Goal: Task Accomplishment & Management: Manage account settings

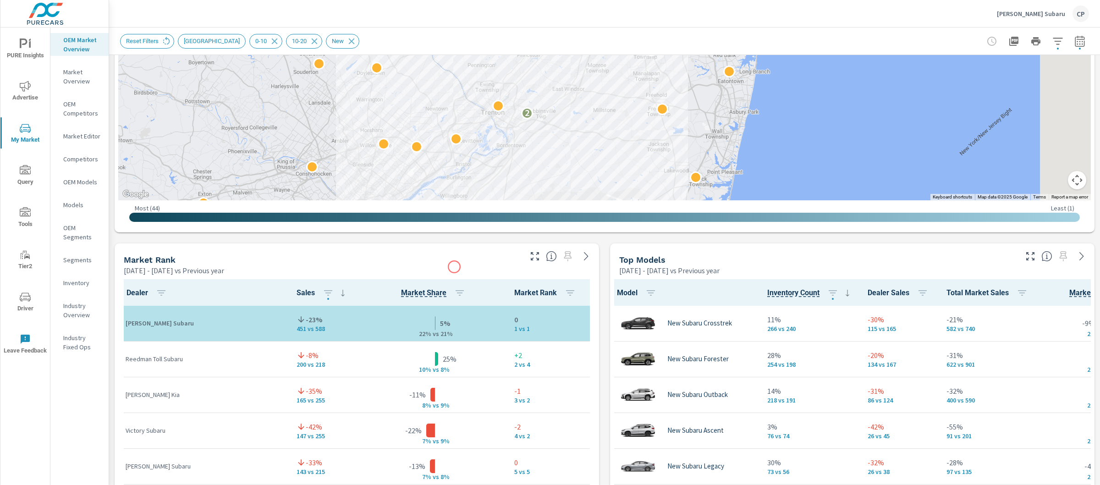
drag, startPoint x: 539, startPoint y: 104, endPoint x: 451, endPoint y: 272, distance: 190.3
click at [451, 272] on div "Market View [DATE] - [DATE] vs Previous year ← Move left → Move right ↑ Move up…" at bounding box center [604, 433] width 991 height 1569
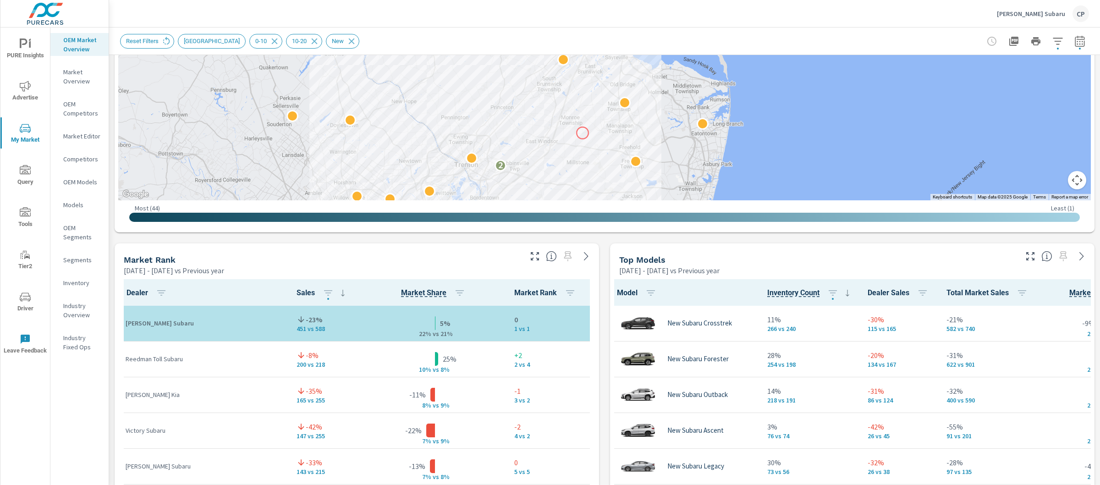
drag, startPoint x: 605, startPoint y: 89, endPoint x: 582, endPoint y: 134, distance: 50.0
click at [583, 134] on div "2" at bounding box center [1023, 236] width 880 height 495
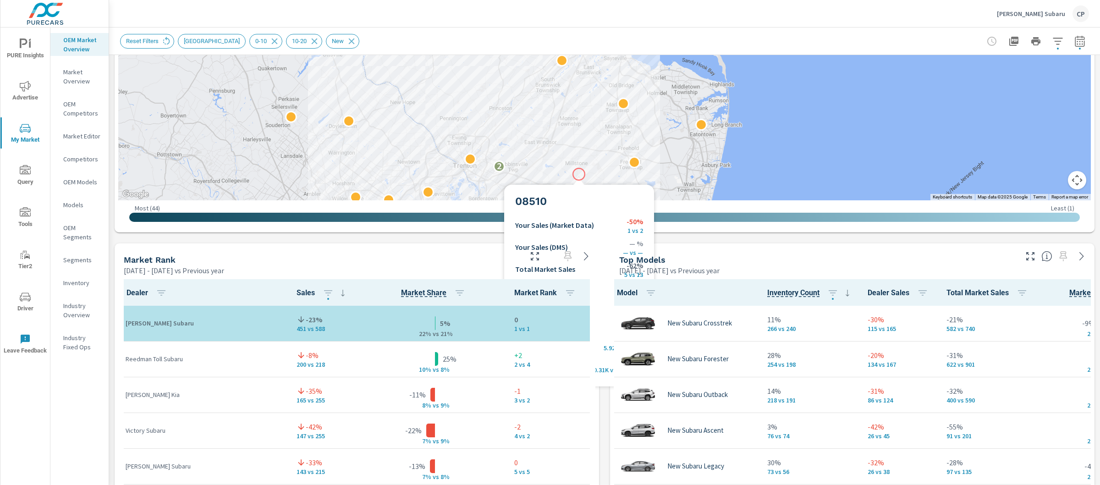
drag, startPoint x: 591, startPoint y: 100, endPoint x: 579, endPoint y: 172, distance: 72.9
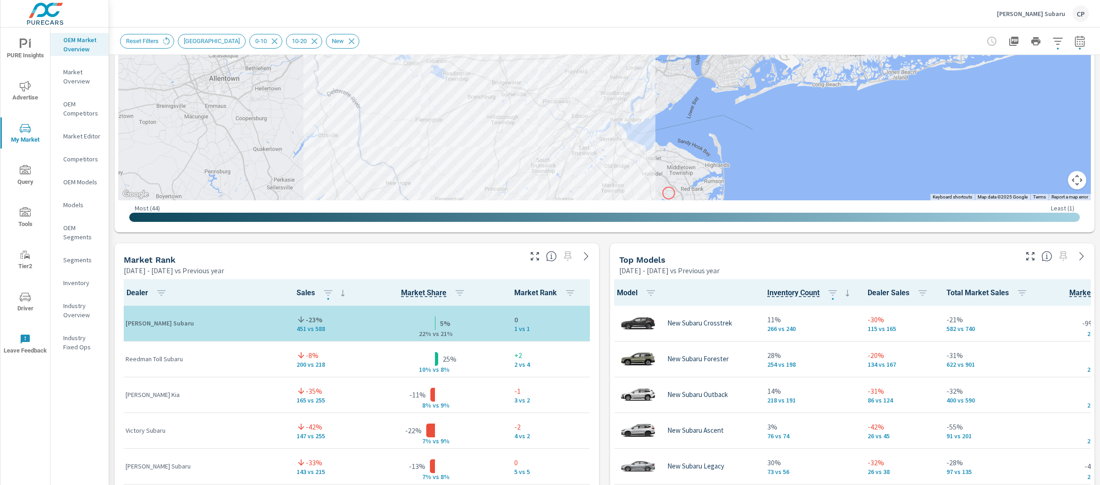
drag, startPoint x: 673, startPoint y: 112, endPoint x: 669, endPoint y: 193, distance: 80.8
click at [669, 193] on div "2" at bounding box center [1040, 273] width 880 height 495
drag, startPoint x: 332, startPoint y: 165, endPoint x: 331, endPoint y: 95, distance: 70.6
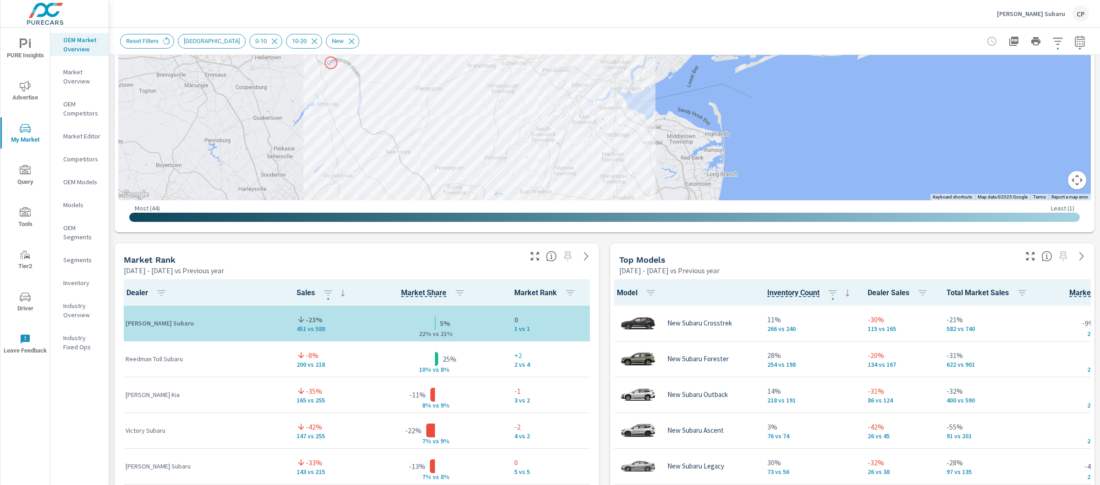
drag, startPoint x: 331, startPoint y: 95, endPoint x: 331, endPoint y: 28, distance: 66.5
click at [331, 29] on div "Market Overview [PERSON_NAME] Subaru Report date range: [DATE] - [DATE] vs [DAT…" at bounding box center [604, 420] width 991 height 1597
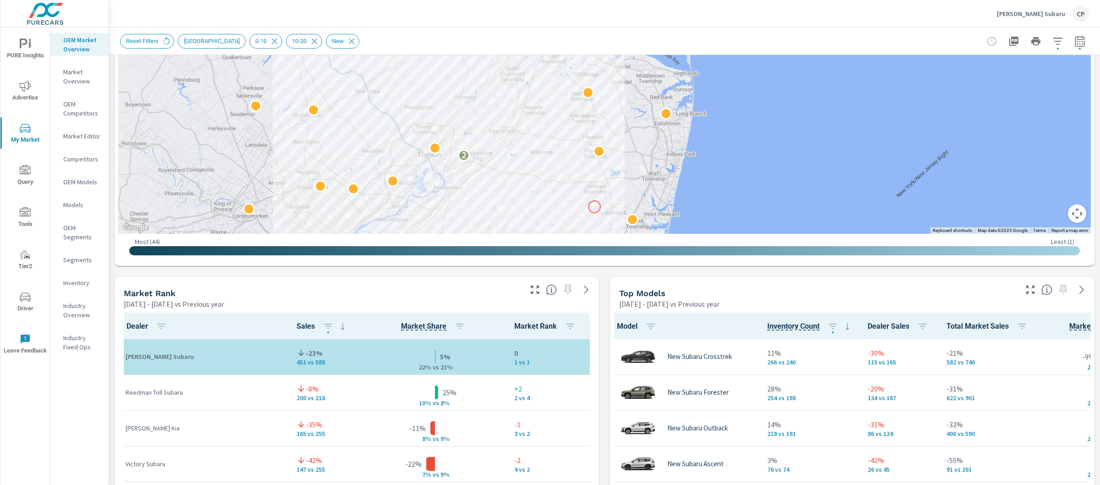
drag, startPoint x: 627, startPoint y: 176, endPoint x: 594, endPoint y: 207, distance: 44.7
click at [594, 207] on div "2" at bounding box center [1014, 255] width 880 height 495
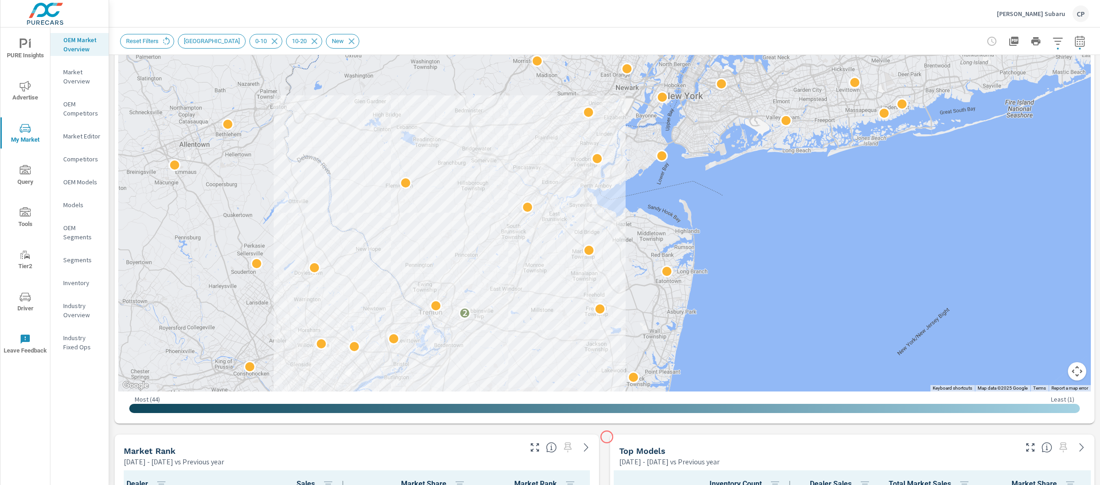
scroll to position [215, 0]
click at [497, 19] on div "[PERSON_NAME] Subaru CP" at bounding box center [604, 13] width 969 height 27
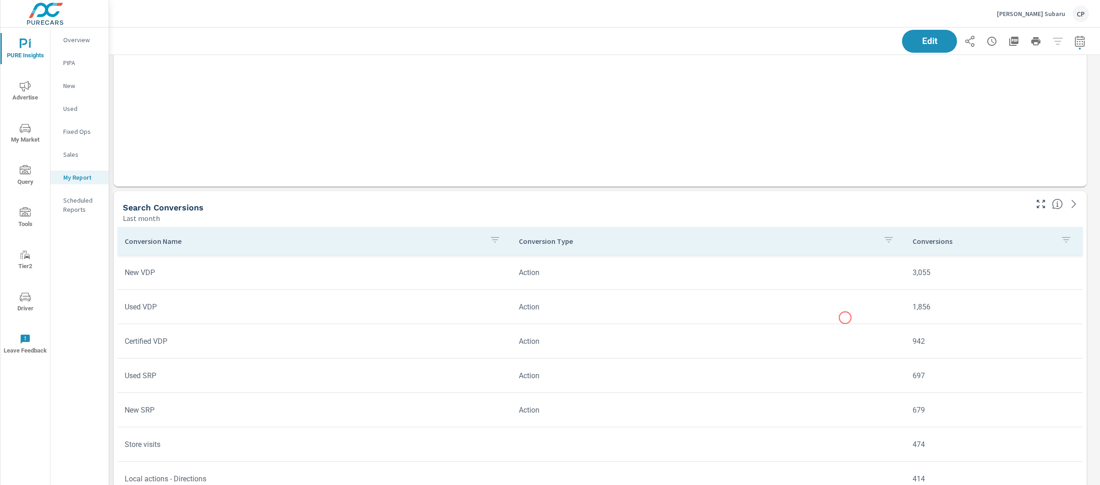
scroll to position [1346, 0]
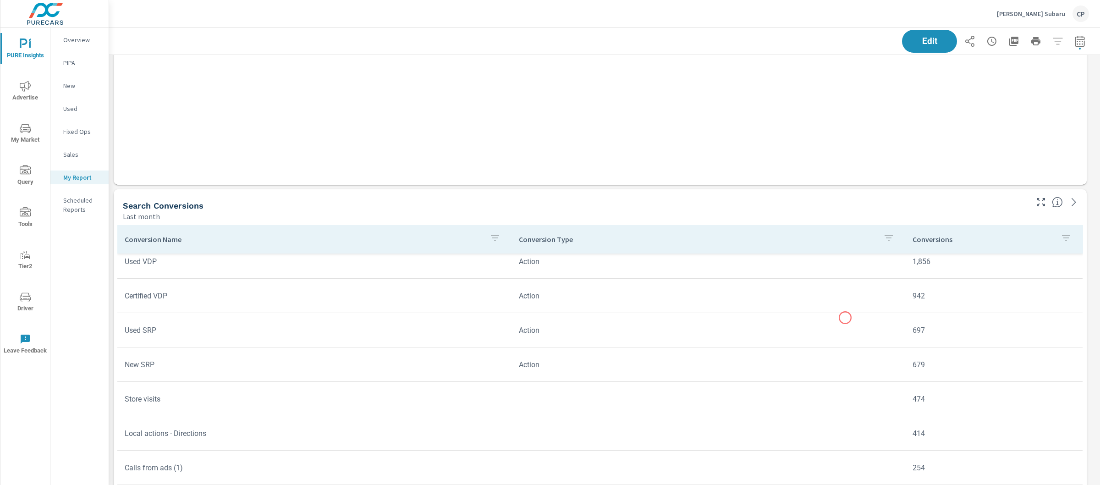
scroll to position [44, 0]
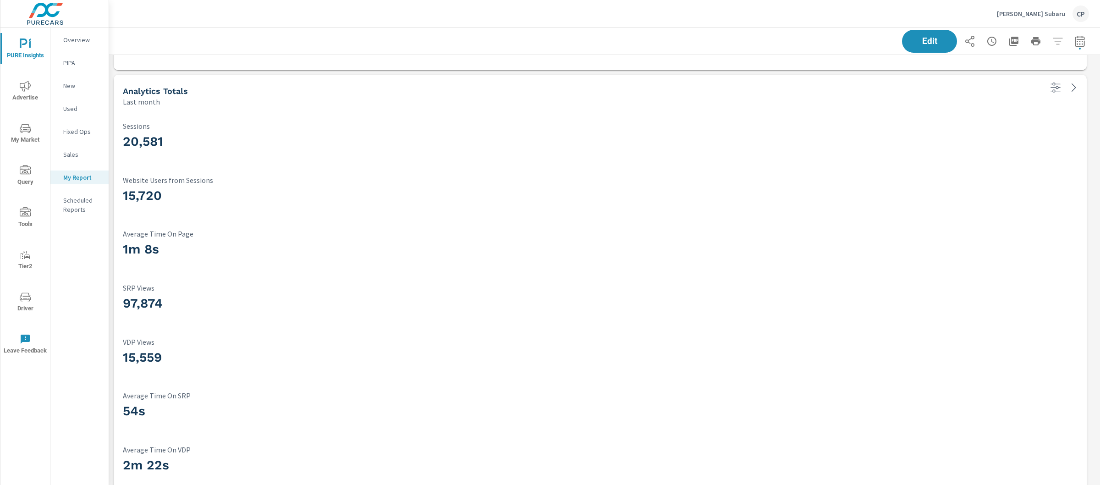
scroll to position [1893, 0]
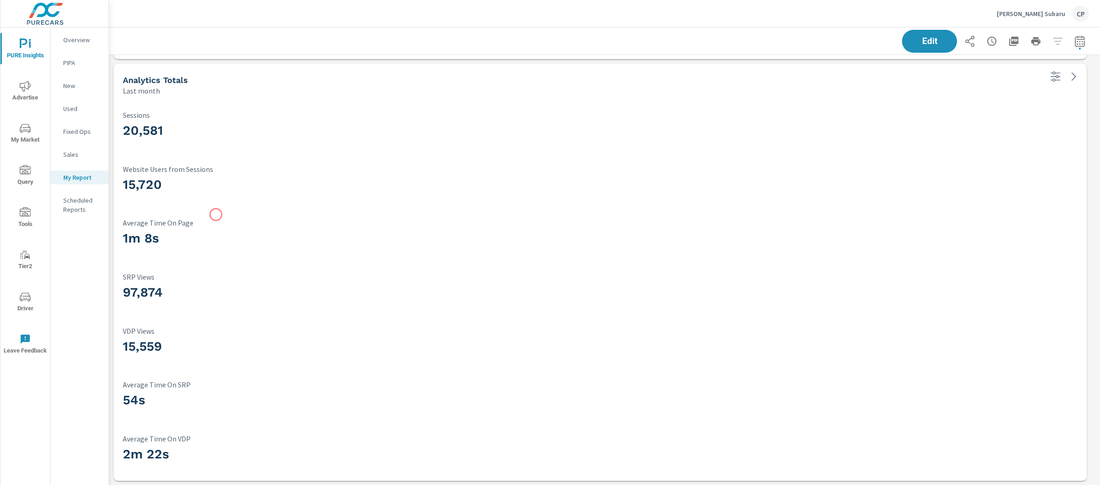
drag, startPoint x: 130, startPoint y: 215, endPoint x: 217, endPoint y: 215, distance: 87.1
click at [217, 215] on div "1m 8s Average Time On Page" at bounding box center [600, 234] width 955 height 43
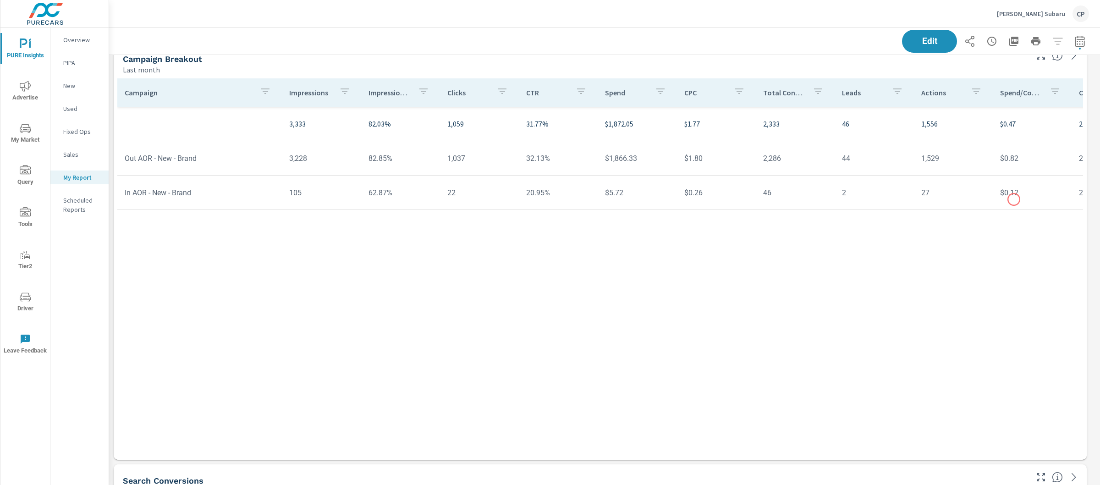
scroll to position [1069, 0]
click at [1033, 14] on p "[PERSON_NAME] Subaru" at bounding box center [1031, 14] width 68 height 8
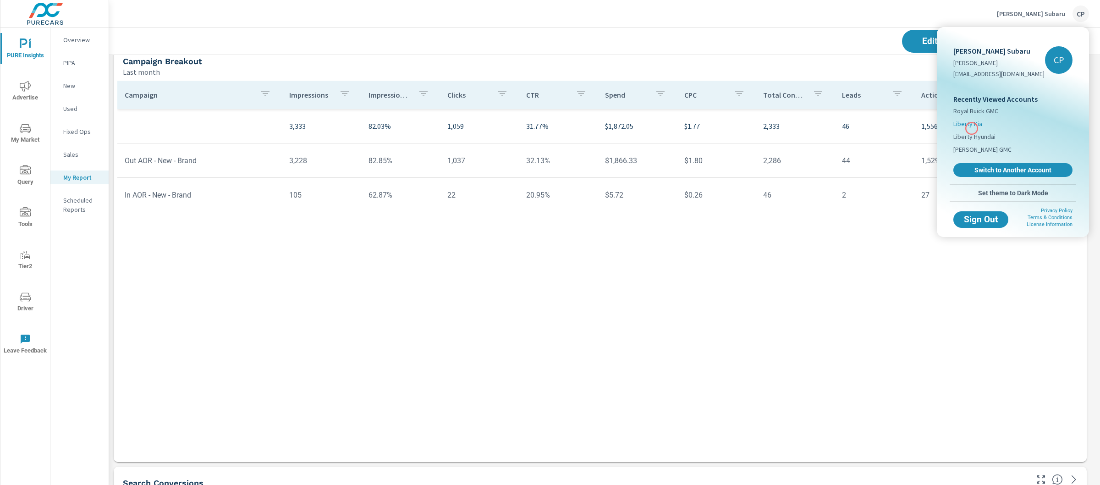
click at [971, 127] on span "Liberty Kia" at bounding box center [967, 123] width 29 height 9
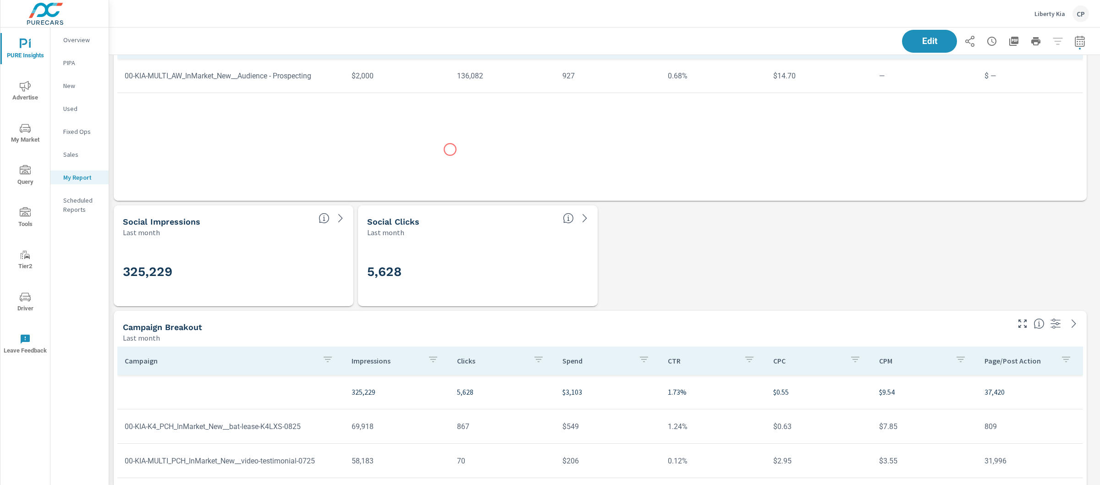
scroll to position [640, 0]
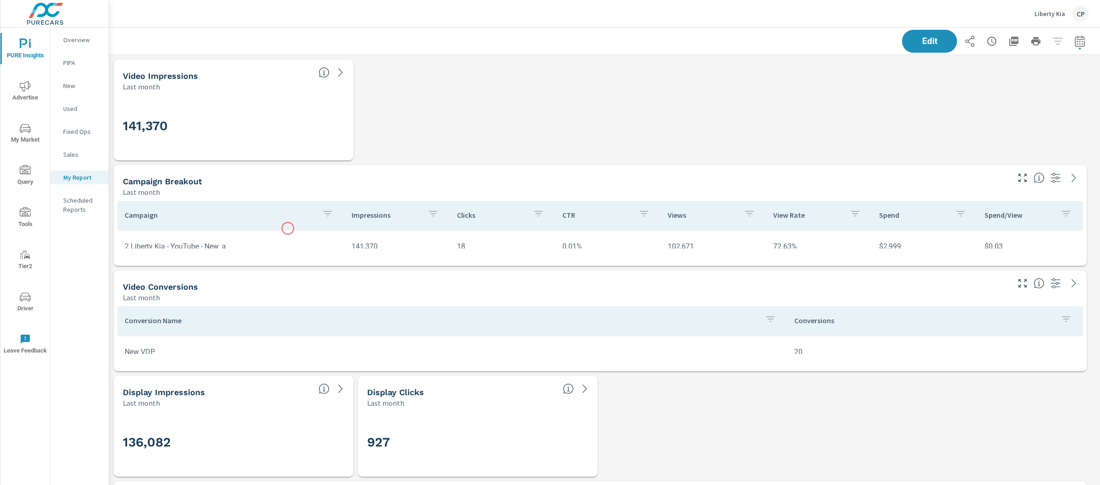
scroll to position [7, 0]
click at [986, 38] on icon "button" at bounding box center [991, 41] width 11 height 11
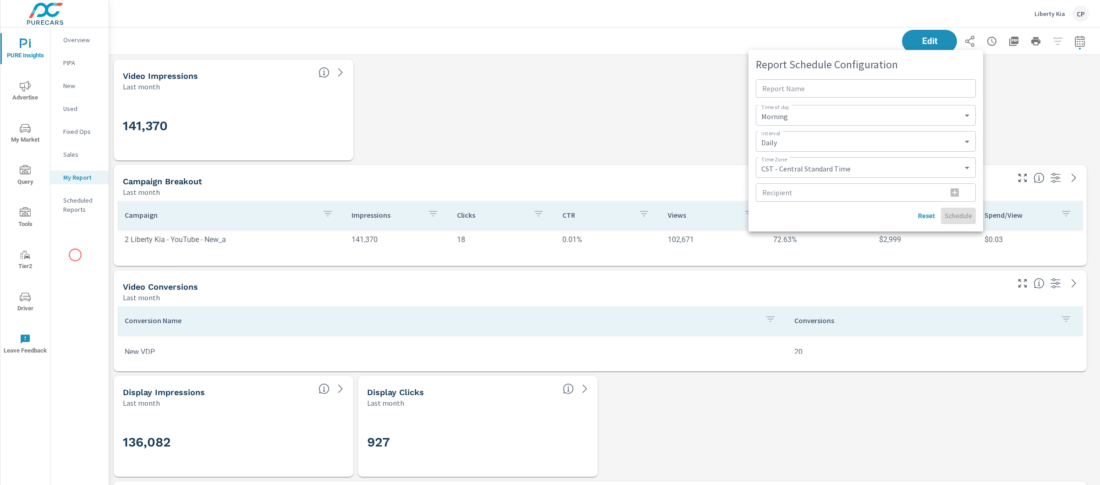
click at [75, 255] on div at bounding box center [550, 242] width 1100 height 485
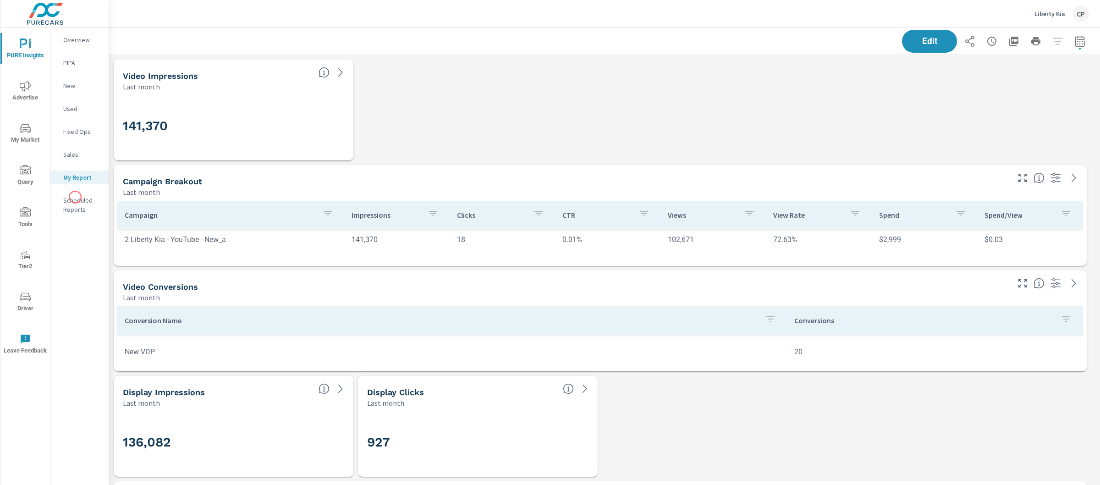
click at [75, 197] on p "Scheduled Reports" at bounding box center [82, 205] width 38 height 18
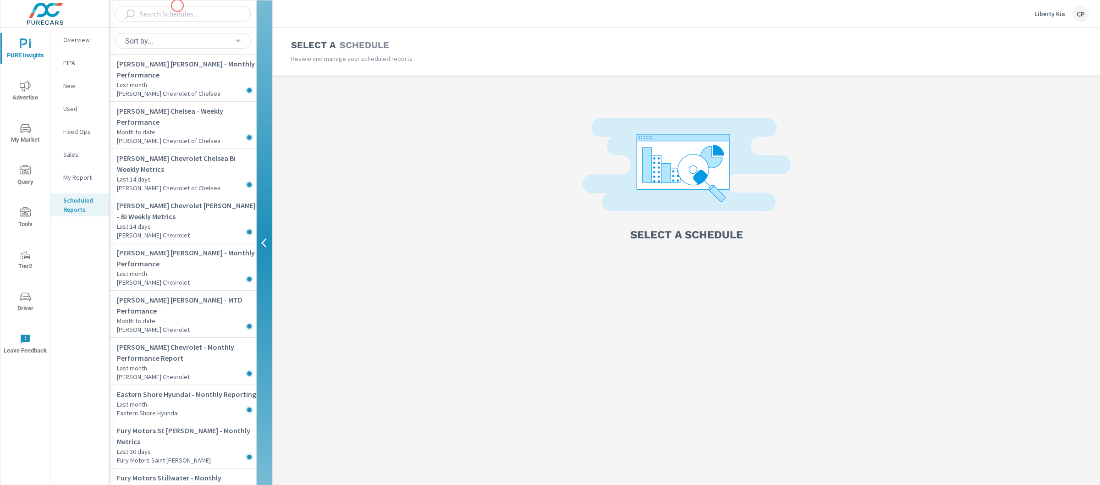
click at [176, 7] on input "text" at bounding box center [185, 14] width 99 height 16
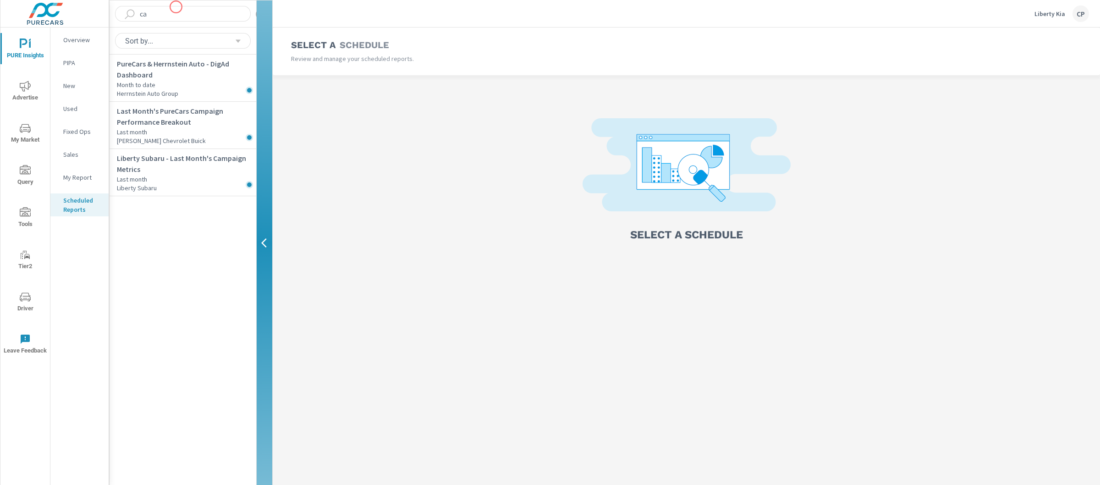
type input "c"
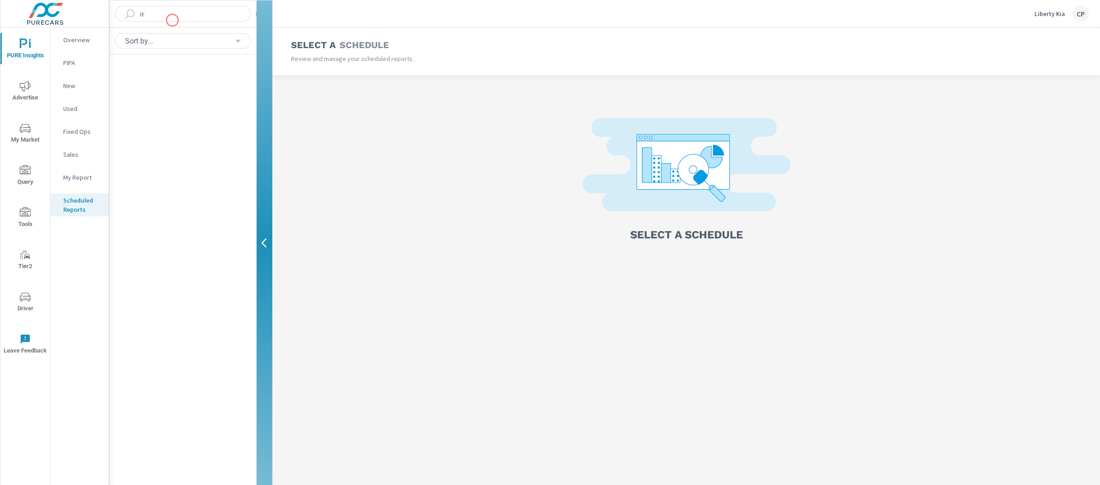
type input "i"
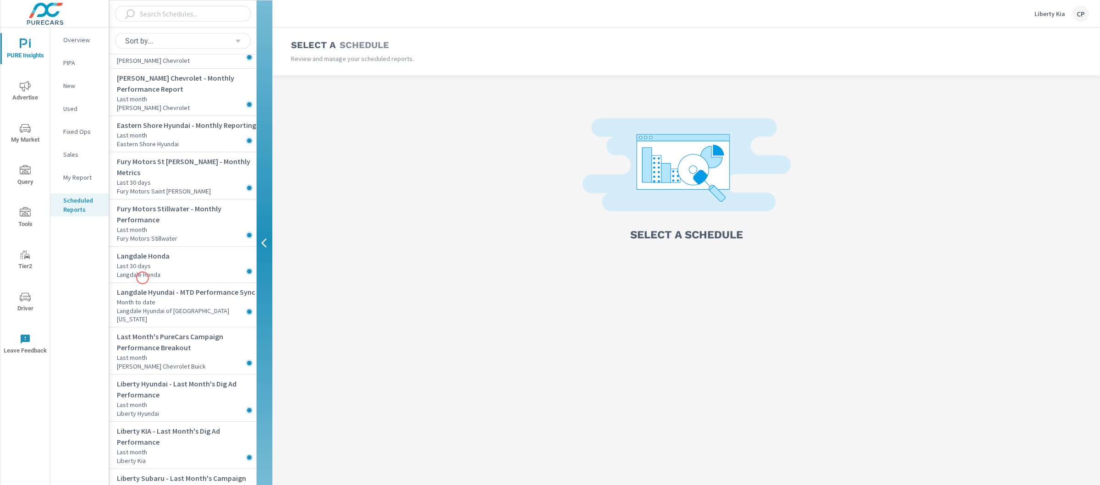
scroll to position [330, 0]
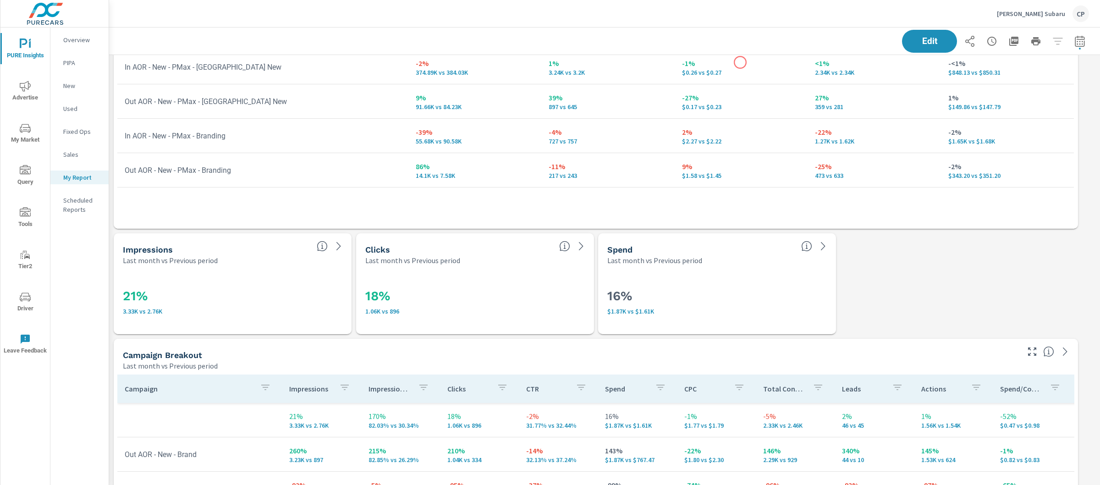
scroll to position [5, 5]
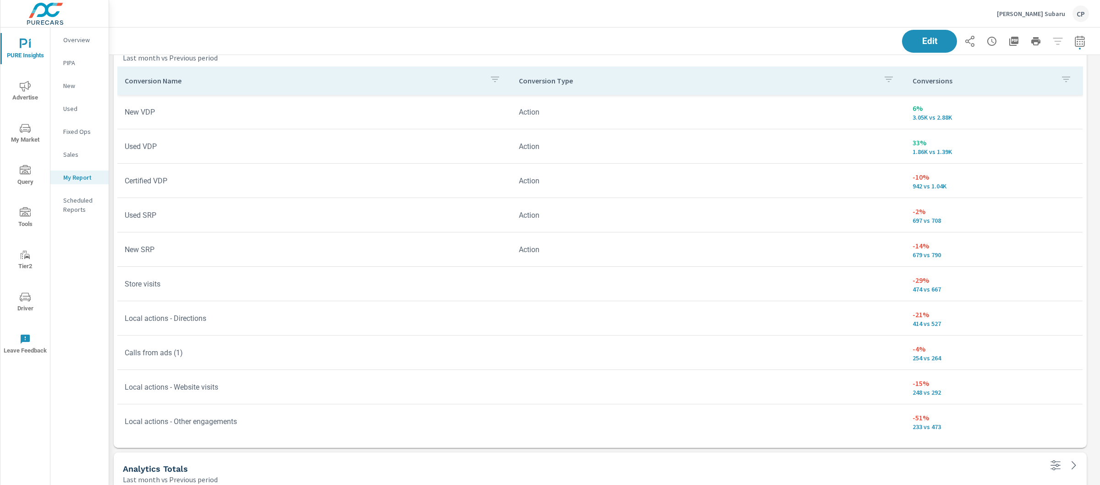
scroll to position [5, 0]
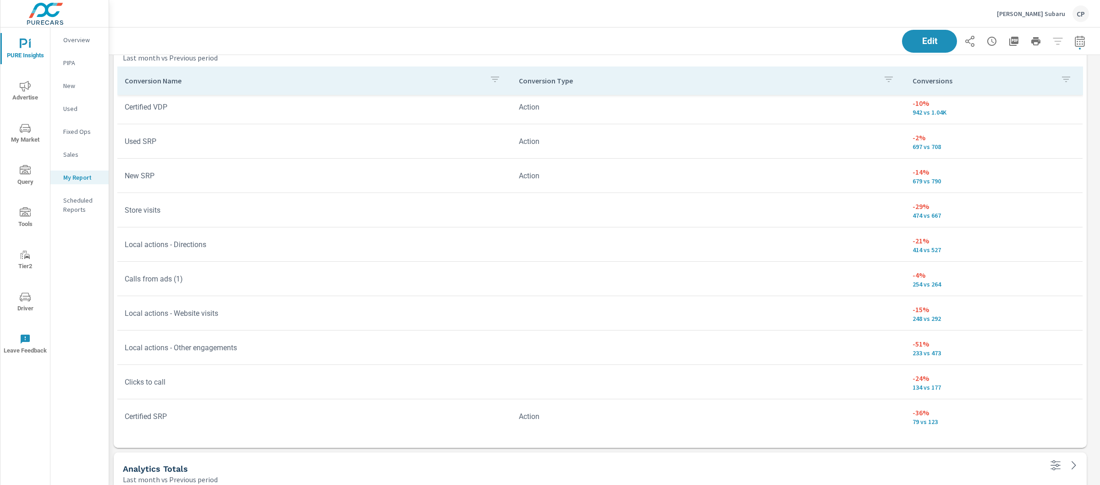
scroll to position [143, 0]
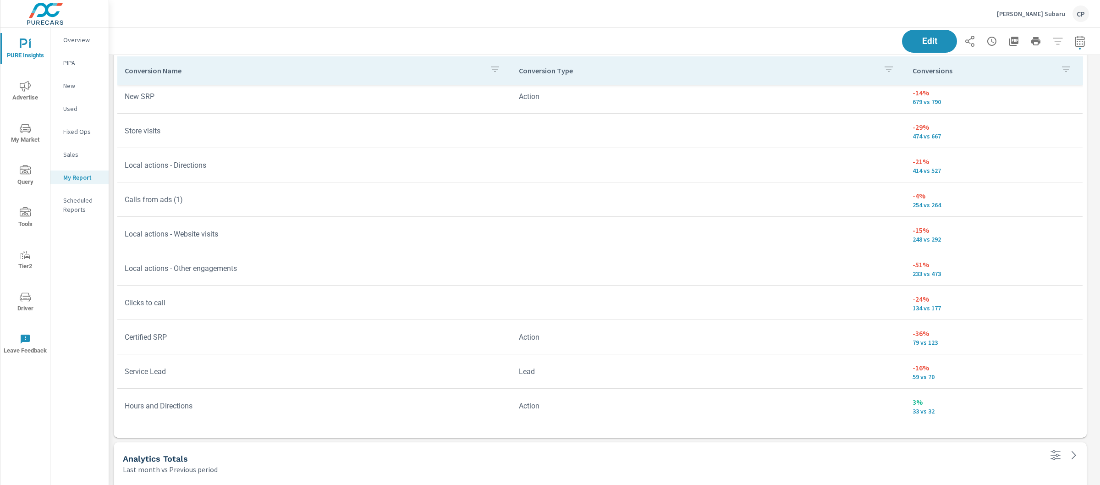
scroll to position [1516, 0]
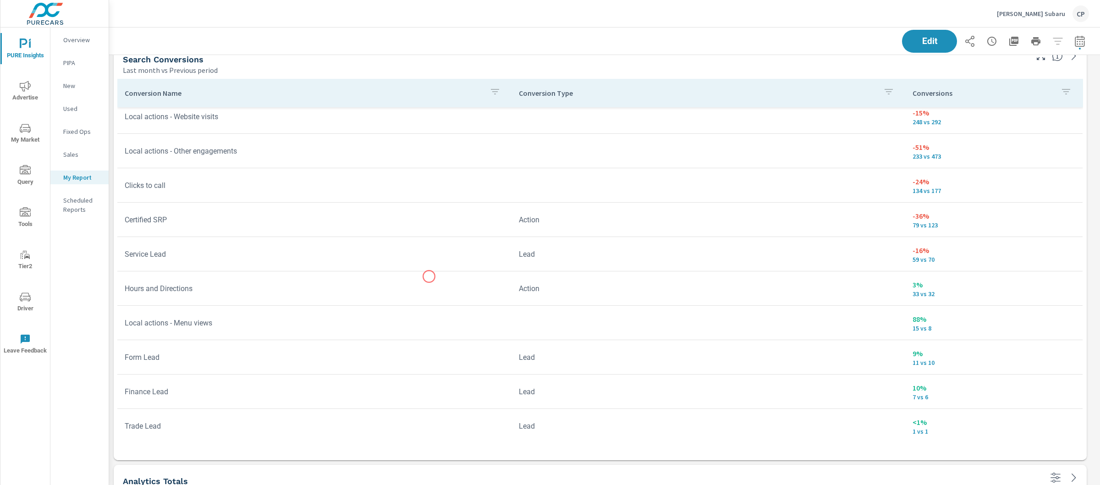
scroll to position [1417, 0]
